Goal: Check status: Check status

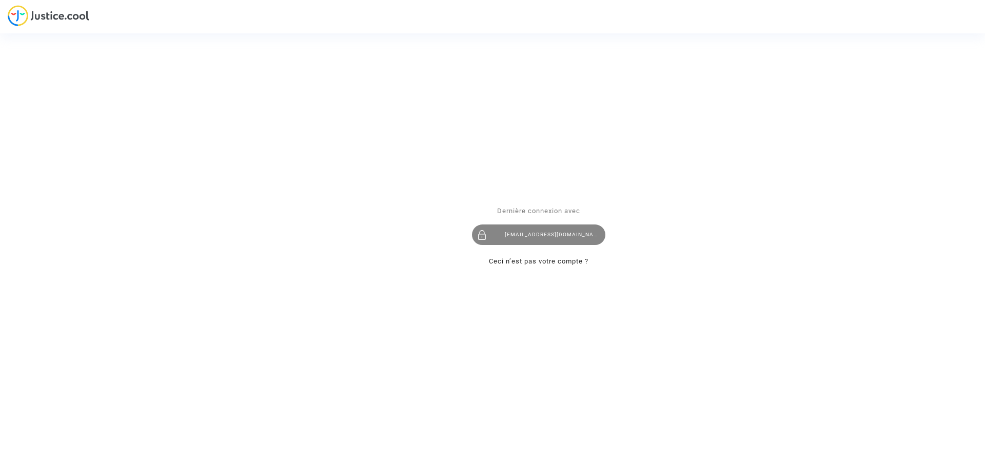
click at [551, 239] on div "imitxelena@reclamapormi.com" at bounding box center [538, 234] width 133 height 21
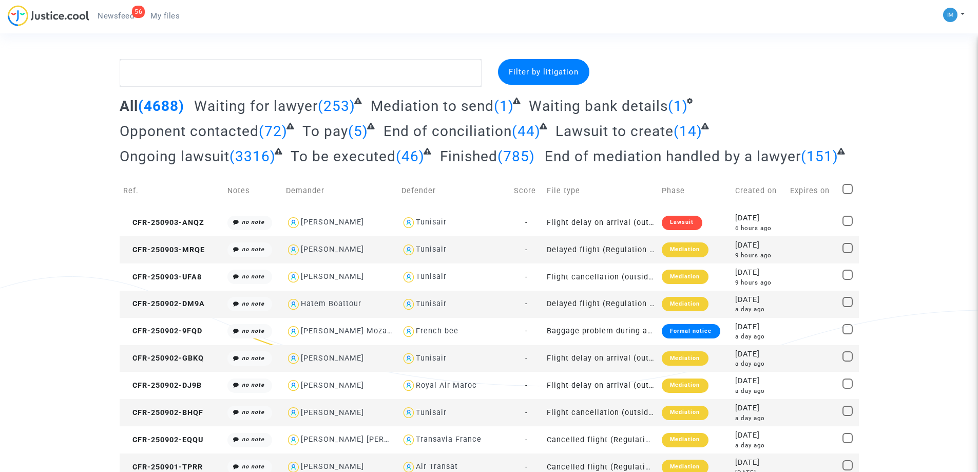
click at [326, 133] on span "To pay" at bounding box center [325, 131] width 46 height 17
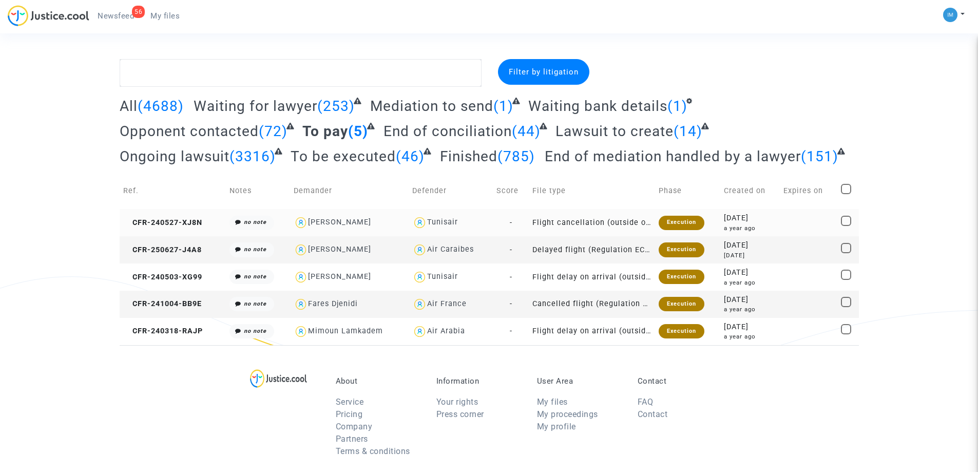
click at [697, 222] on div "Execution" at bounding box center [682, 223] width 46 height 14
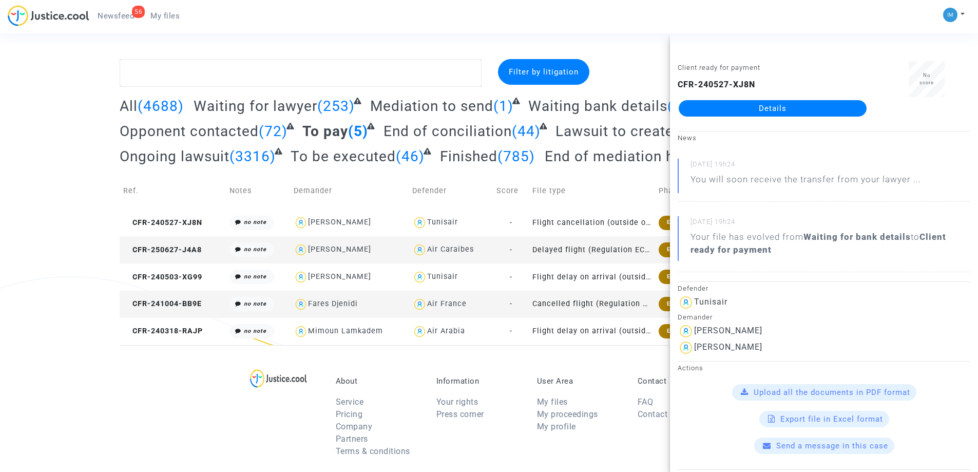
click at [662, 245] on div "Execution" at bounding box center [682, 249] width 46 height 14
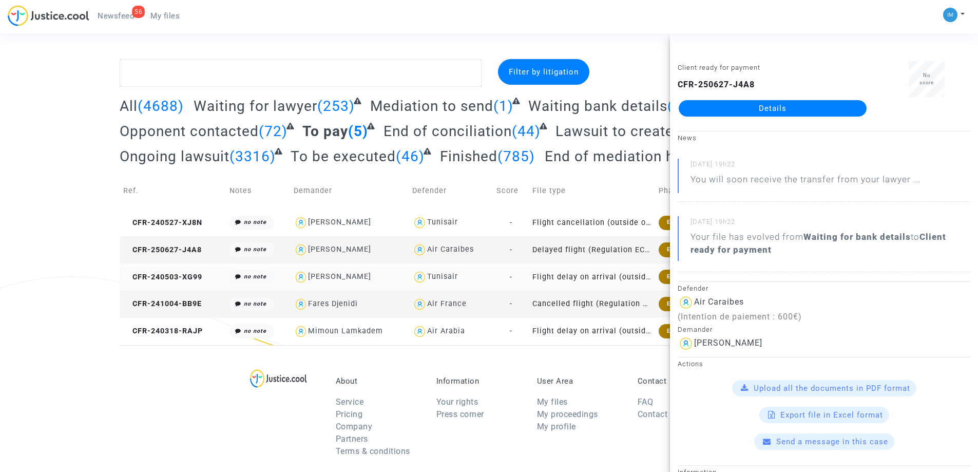
click at [665, 275] on div "Execution" at bounding box center [682, 276] width 46 height 14
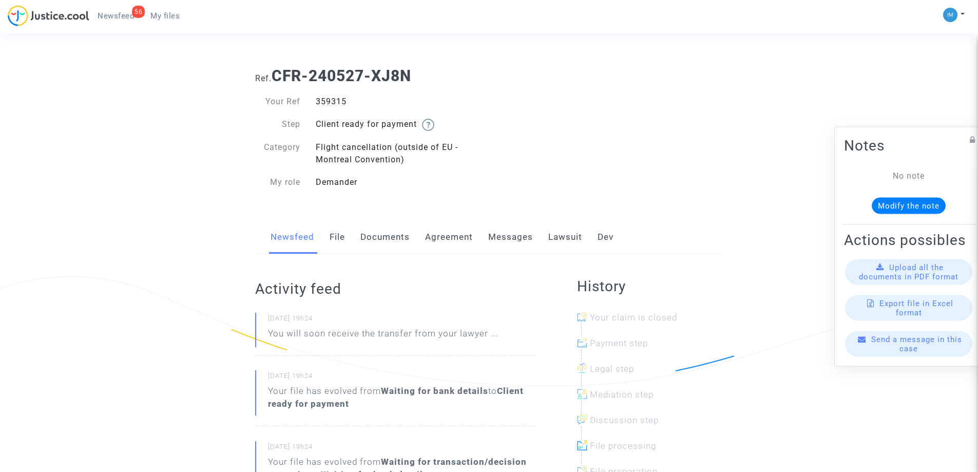
click at [568, 242] on link "Lawsuit" at bounding box center [565, 237] width 34 height 34
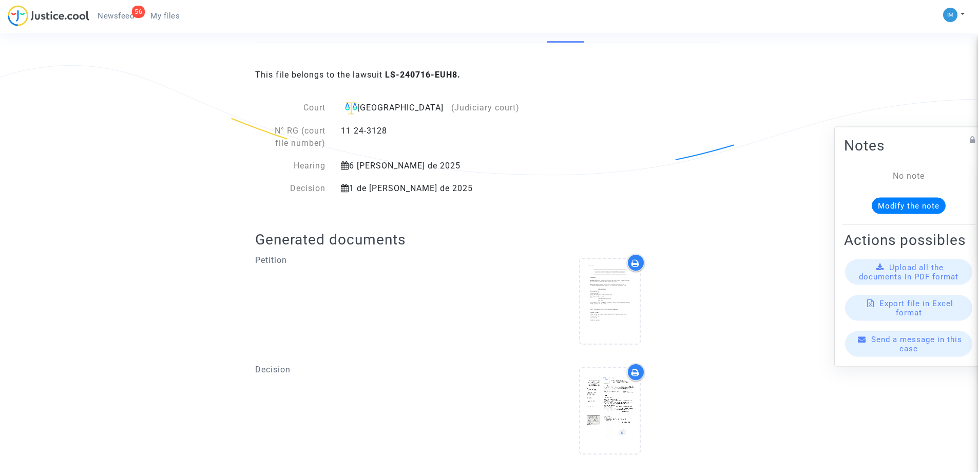
scroll to position [205, 0]
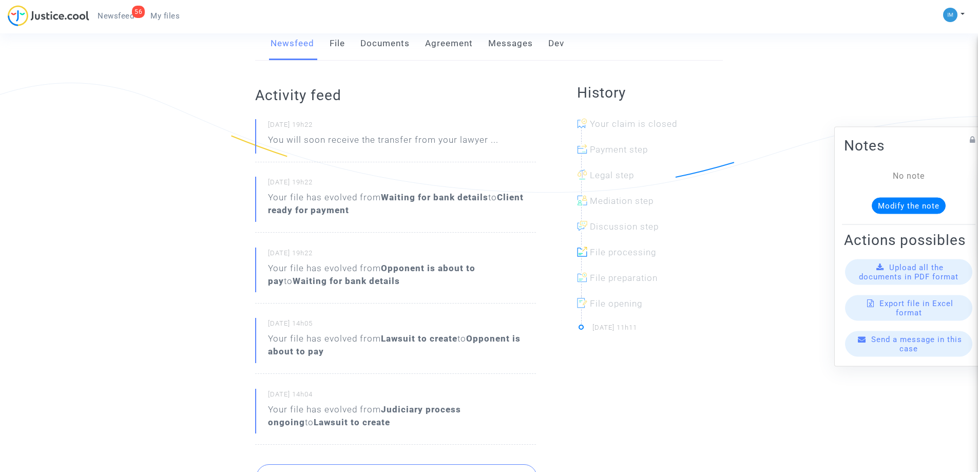
scroll to position [359, 0]
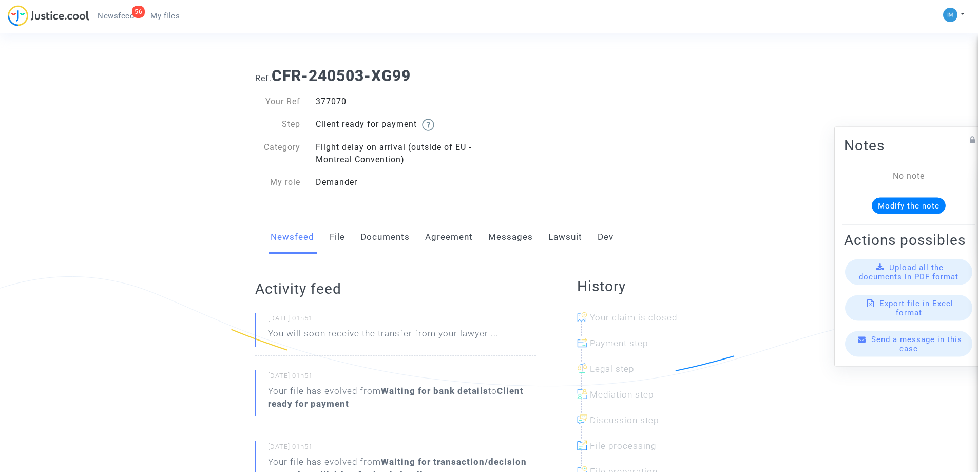
click at [553, 236] on link "Lawsuit" at bounding box center [565, 237] width 34 height 34
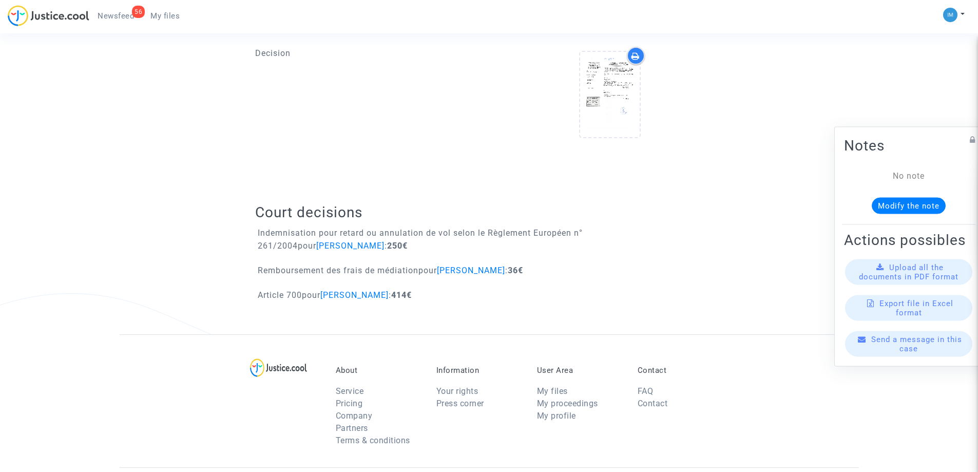
scroll to position [616, 0]
